Goal: Use online tool/utility: Utilize a website feature to perform a specific function

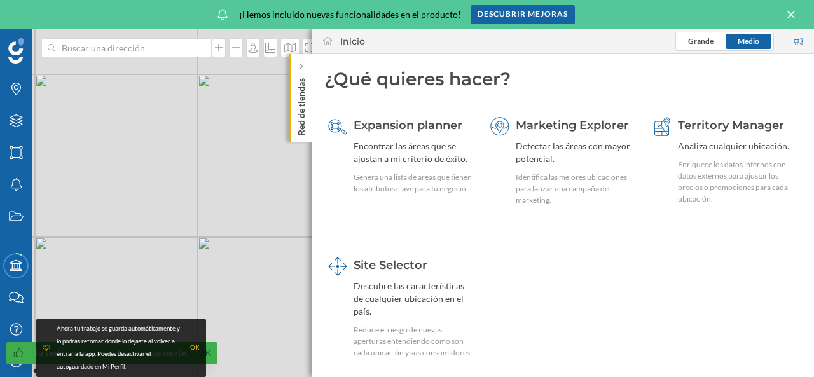
click at [198, 349] on div "OK" at bounding box center [195, 347] width 10 height 13
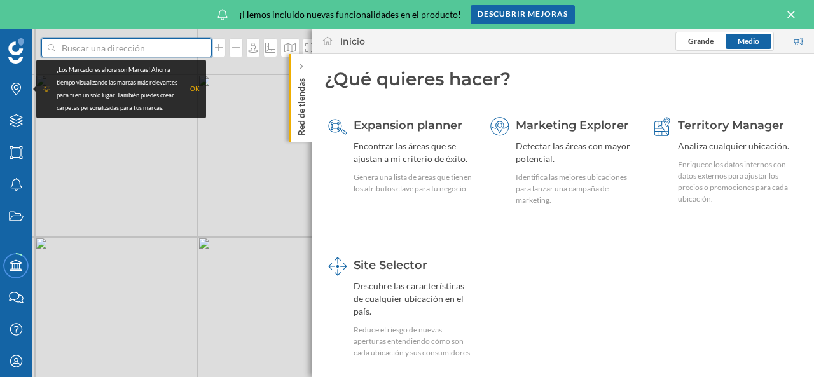
click at [102, 50] on input at bounding box center [126, 47] width 142 height 19
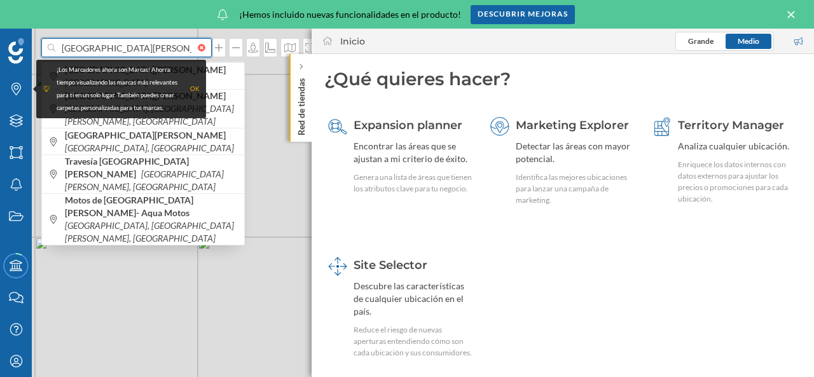
type input "Puerto de Santa María"
click at [195, 90] on div "OK" at bounding box center [195, 89] width 10 height 13
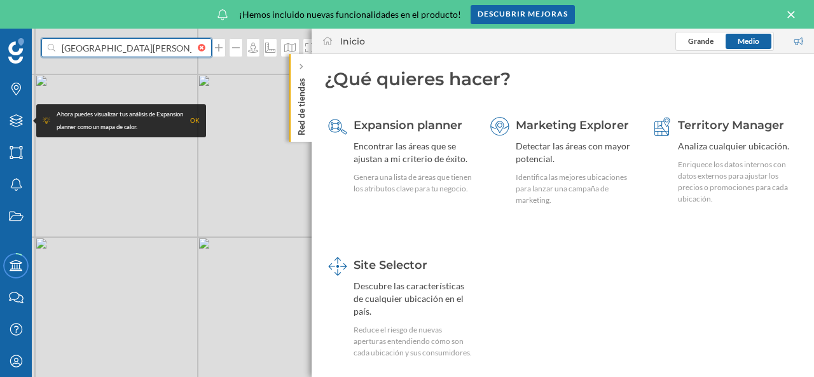
click at [177, 55] on input "Puerto de Santa María" at bounding box center [126, 47] width 142 height 19
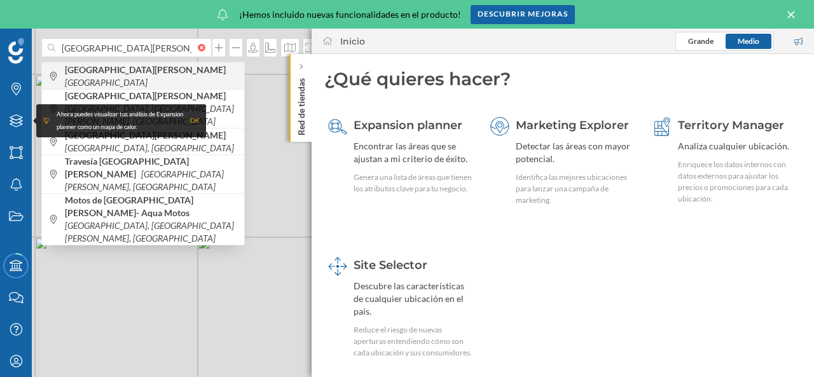
click at [156, 73] on b "El Puerto de Santa María" at bounding box center [147, 69] width 164 height 11
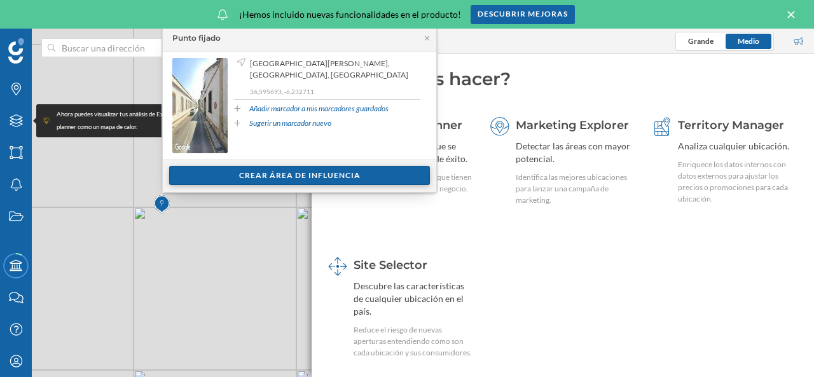
click at [314, 173] on div "Crear área de influencia" at bounding box center [299, 175] width 261 height 19
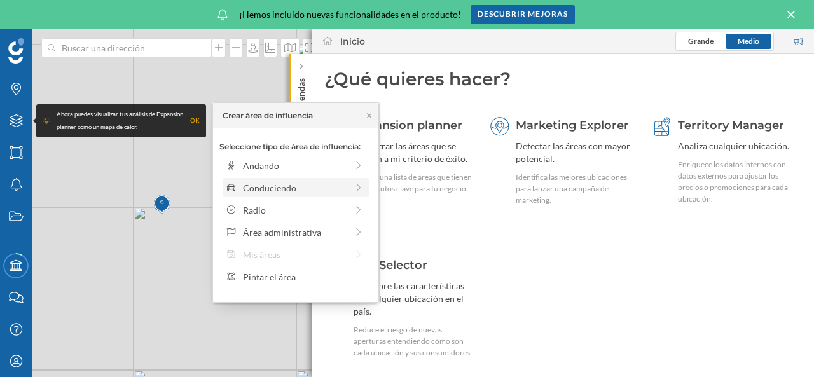
click at [294, 190] on div "Conduciendo" at bounding box center [295, 187] width 104 height 13
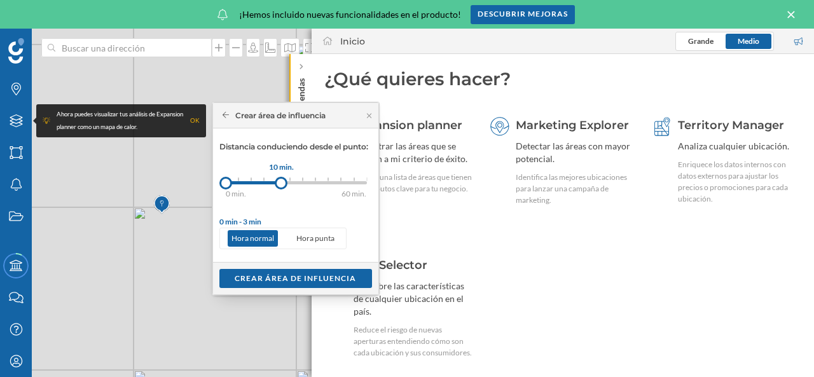
drag, startPoint x: 238, startPoint y: 180, endPoint x: 281, endPoint y: 179, distance: 42.6
click at [281, 179] on div at bounding box center [281, 183] width 13 height 13
click at [318, 279] on div "Crear área de influencia" at bounding box center [295, 277] width 153 height 19
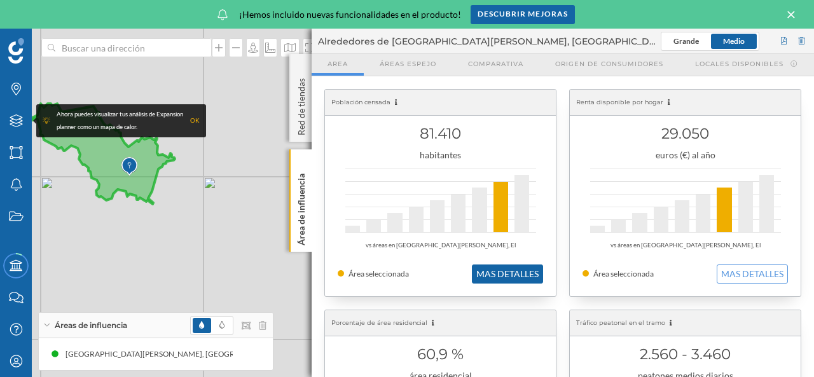
click at [501, 282] on button "MAS DETALLES" at bounding box center [507, 273] width 71 height 19
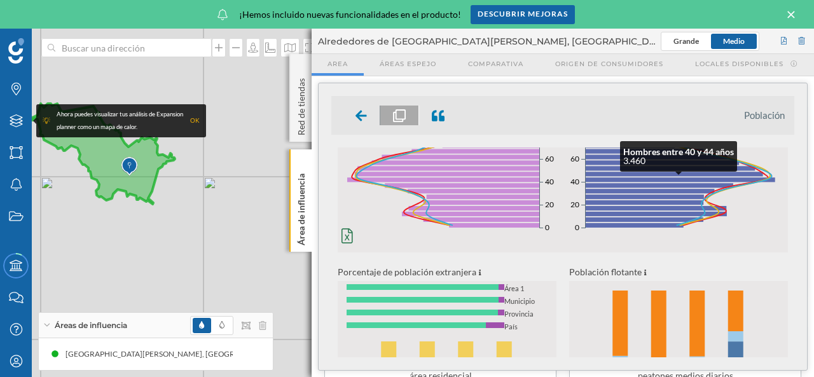
scroll to position [111, 0]
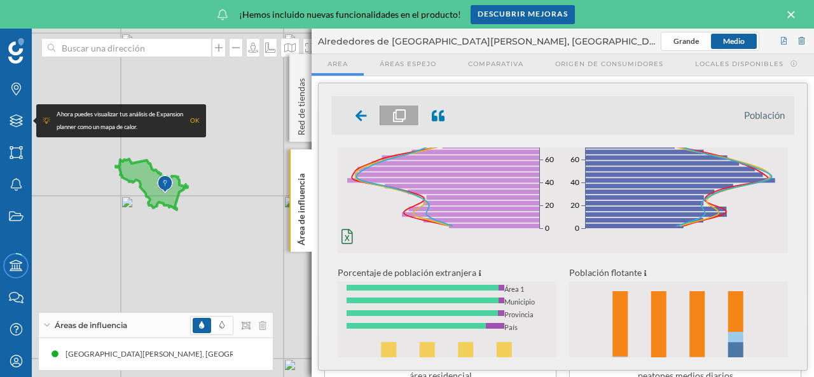
click at [163, 182] on img at bounding box center [165, 184] width 16 height 25
click at [164, 182] on img at bounding box center [165, 184] width 16 height 25
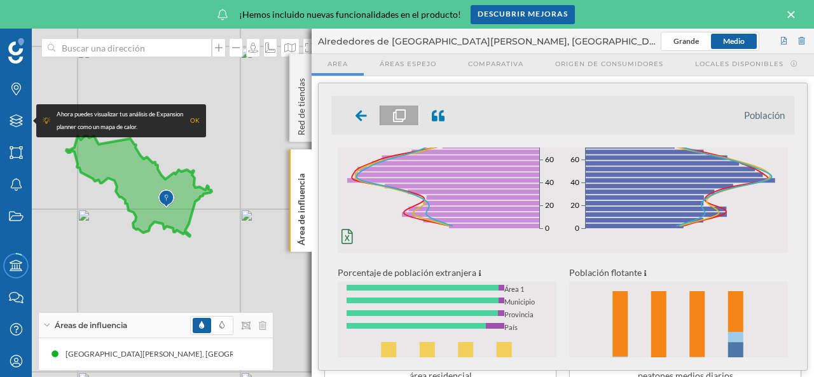
click at [164, 198] on img at bounding box center [166, 198] width 16 height 25
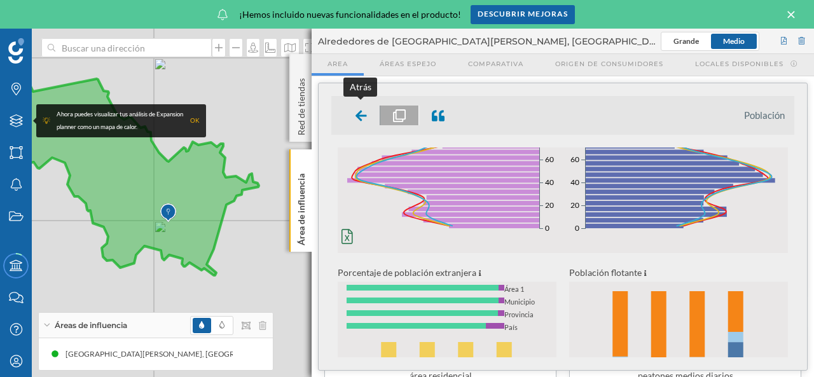
click at [357, 112] on icon at bounding box center [360, 115] width 11 height 13
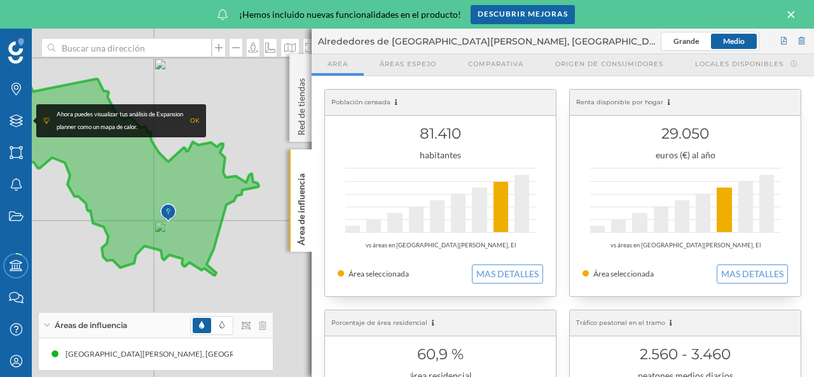
click at [169, 208] on img at bounding box center [168, 212] width 16 height 25
click at [276, 356] on div "© Mapbox © OpenStreetMap Improve this map" at bounding box center [407, 203] width 814 height 348
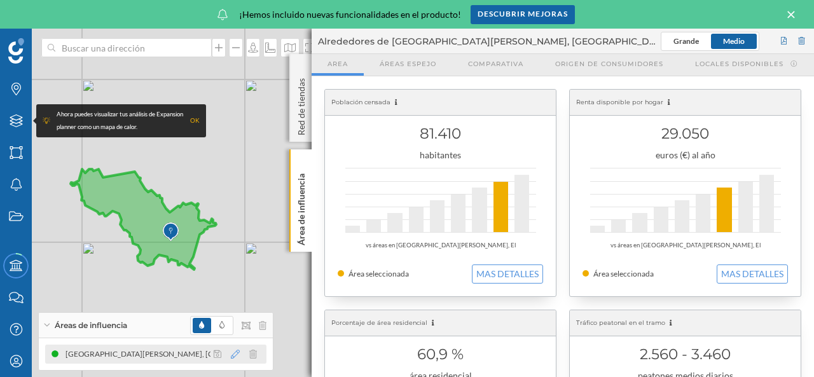
click at [233, 354] on icon at bounding box center [235, 354] width 9 height 9
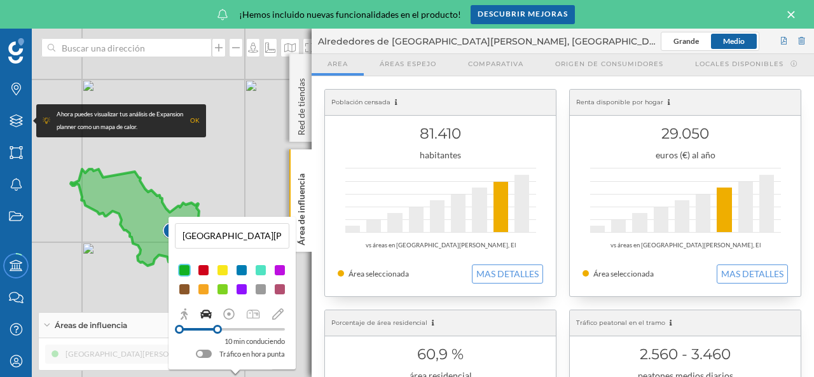
click at [179, 329] on div at bounding box center [179, 329] width 9 height 9
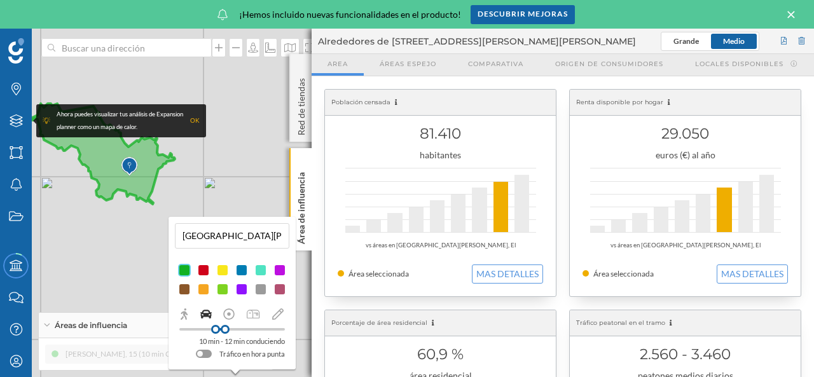
drag, startPoint x: 176, startPoint y: 327, endPoint x: 215, endPoint y: 329, distance: 39.4
click at [215, 329] on div at bounding box center [215, 329] width 9 height 9
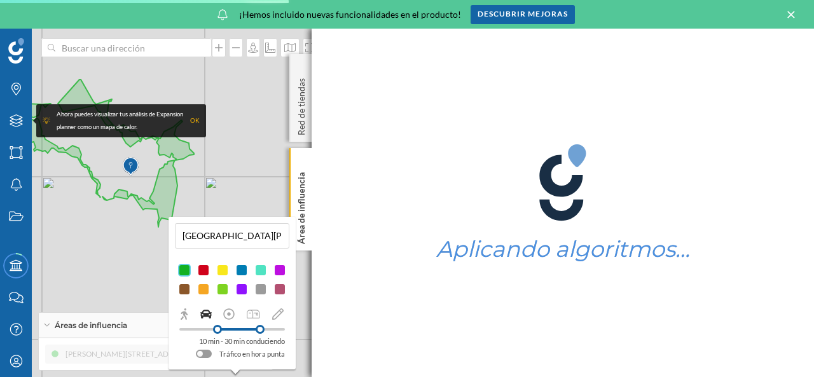
drag, startPoint x: 229, startPoint y: 329, endPoint x: 260, endPoint y: 329, distance: 31.1
click at [260, 329] on div at bounding box center [259, 329] width 9 height 9
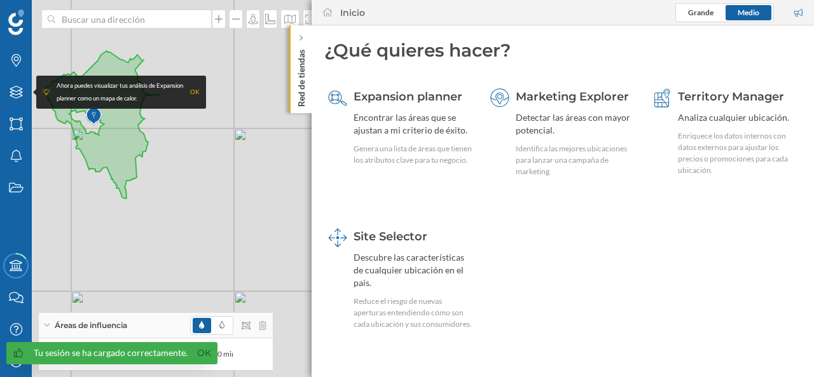
click at [135, 325] on div "Áreas de influencia" at bounding box center [156, 325] width 234 height 25
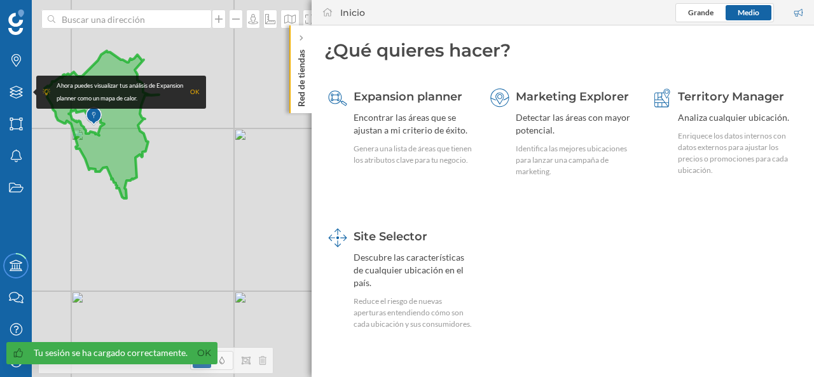
click at [97, 111] on img at bounding box center [94, 116] width 16 height 25
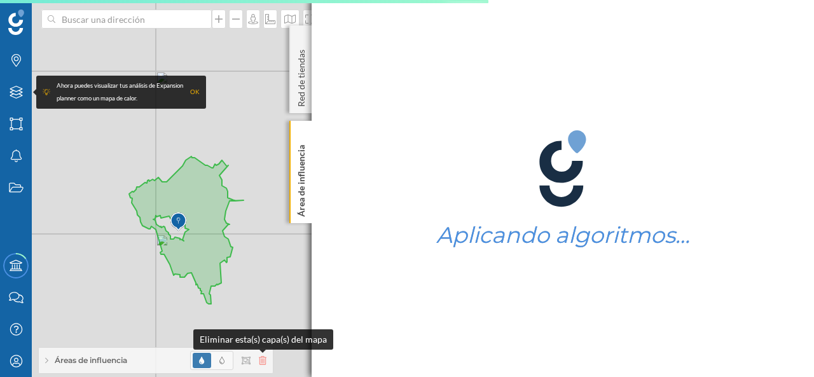
click at [261, 362] on icon at bounding box center [263, 360] width 8 height 9
